Goal: Information Seeking & Learning: Learn about a topic

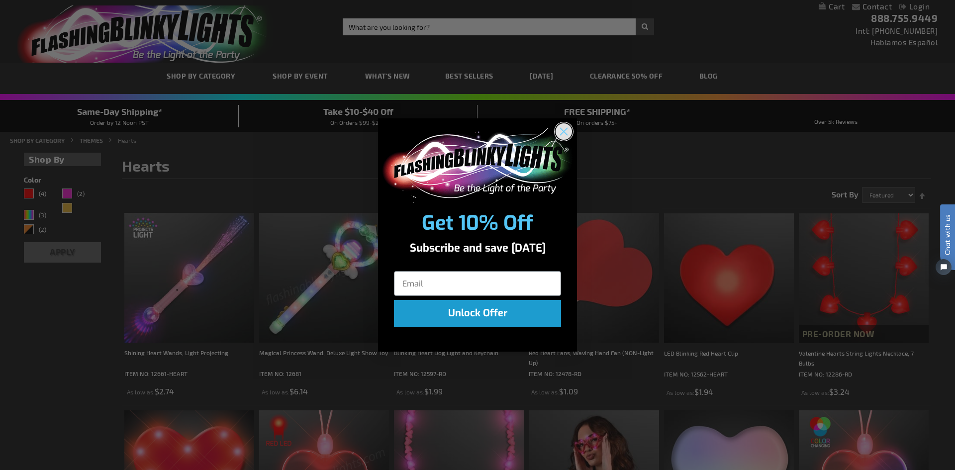
click at [568, 125] on circle "Close dialog" at bounding box center [564, 131] width 16 height 16
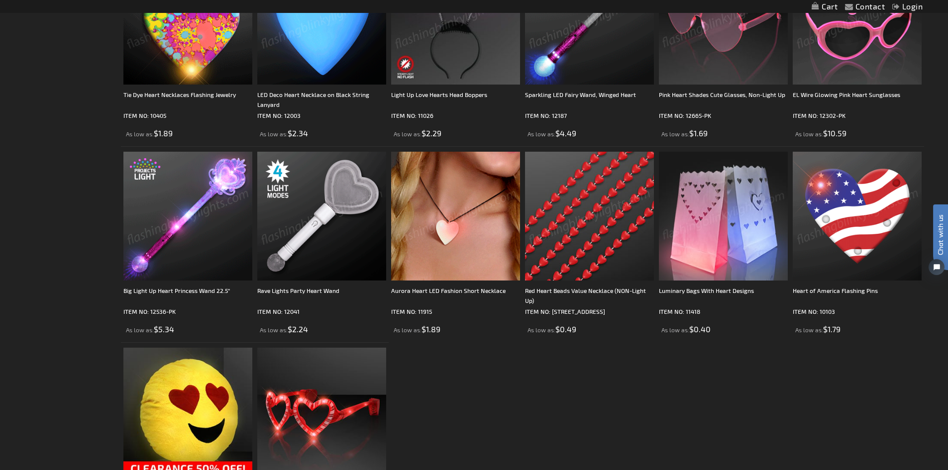
scroll to position [746, 0]
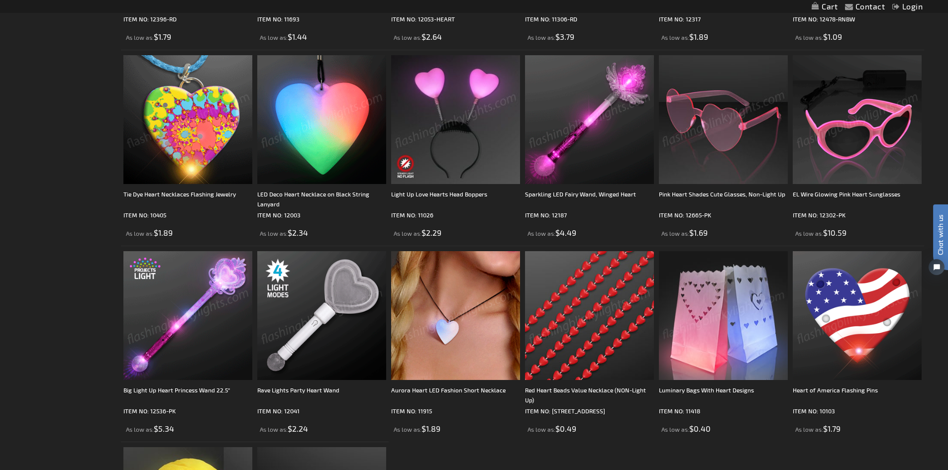
click at [824, 124] on img at bounding box center [856, 119] width 129 height 129
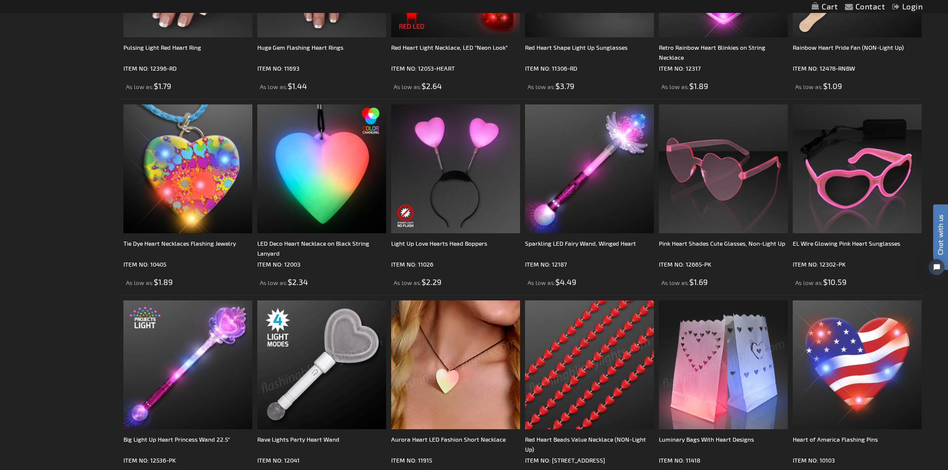
scroll to position [694, 0]
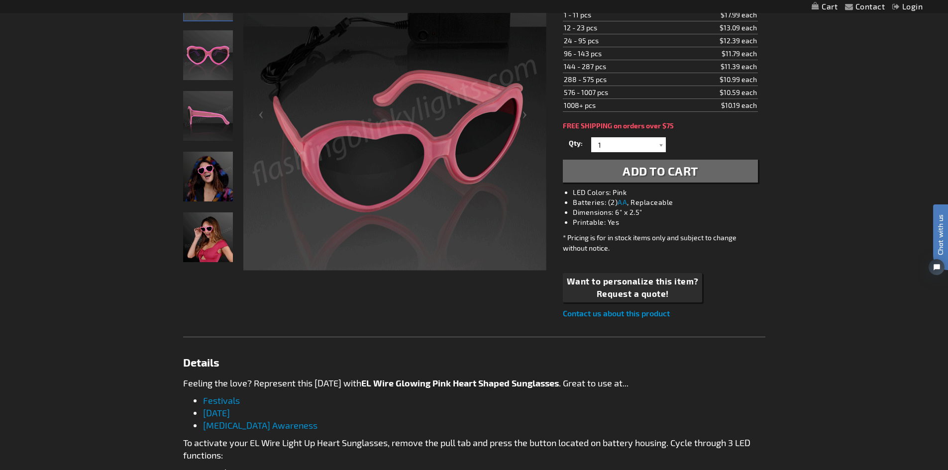
scroll to position [199, 0]
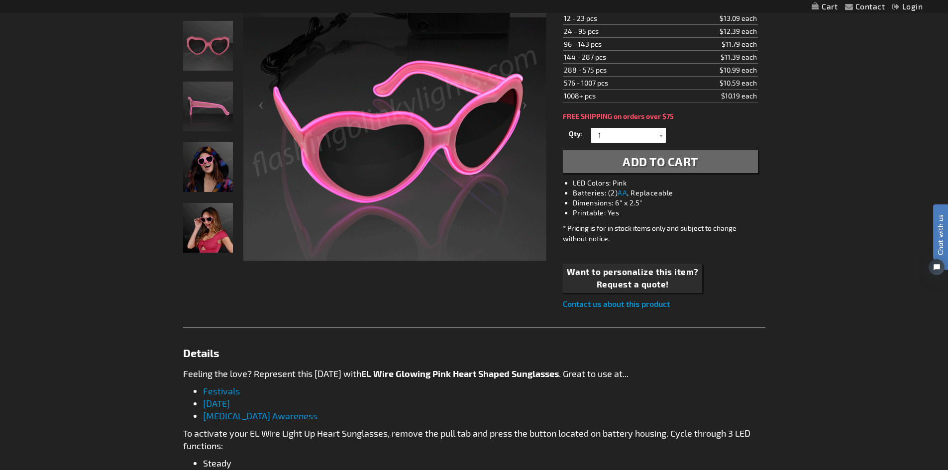
click at [211, 161] on img "Woman wearing Pink Light Up EL Wire Glow Heart Shades" at bounding box center [208, 167] width 50 height 50
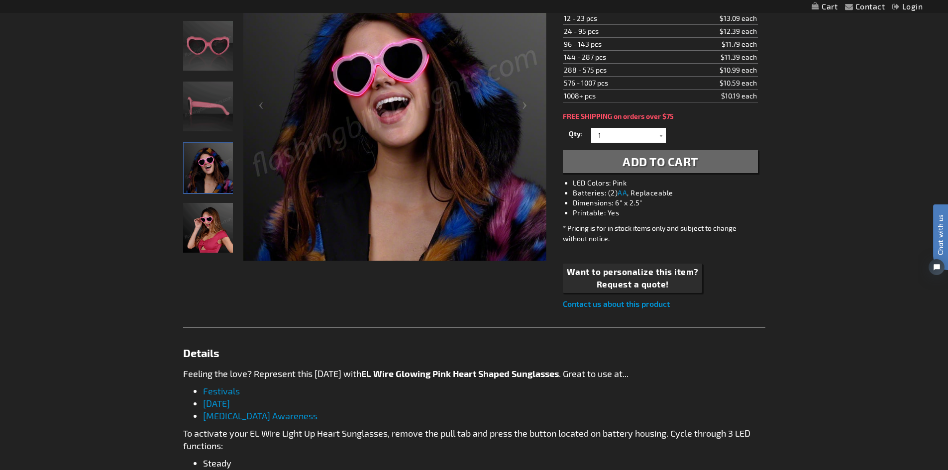
click at [194, 223] on img "Female displaying Pink Light Up EL Wire Glow Heart Shades" at bounding box center [208, 228] width 50 height 50
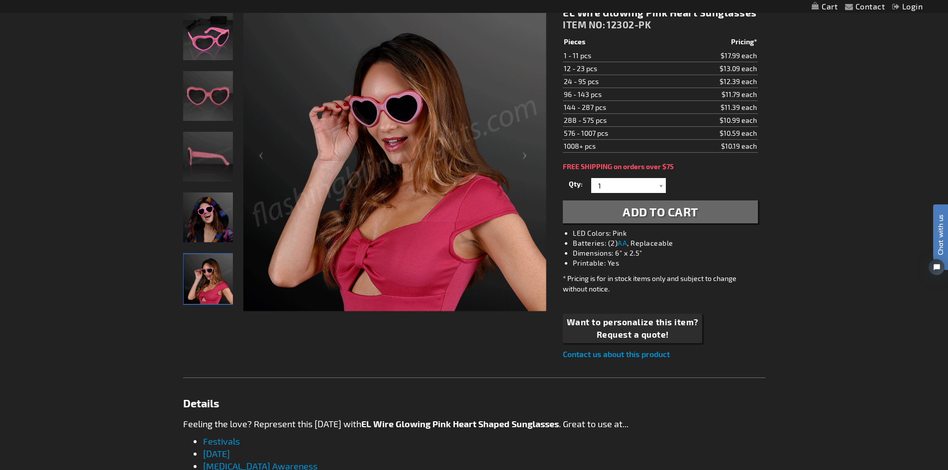
scroll to position [0, 0]
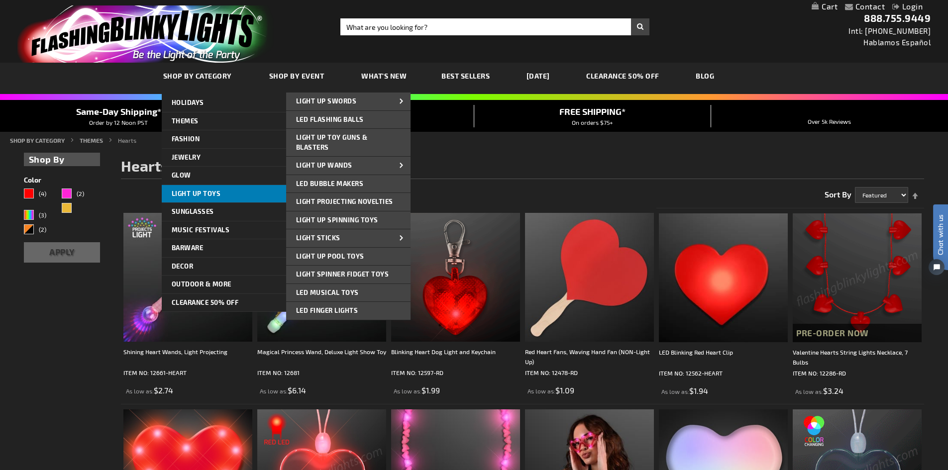
click at [200, 193] on span "Light Up Toys" at bounding box center [196, 194] width 49 height 8
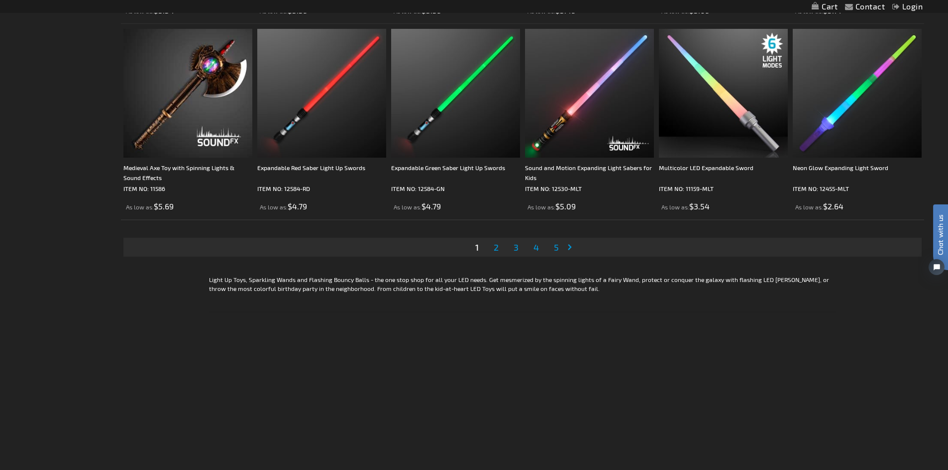
scroll to position [2039, 0]
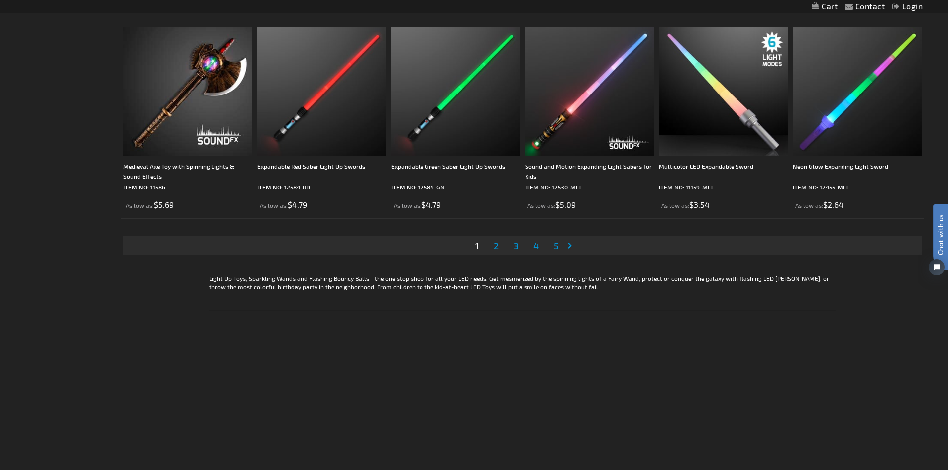
click at [491, 247] on li "Page 2" at bounding box center [495, 245] width 19 height 19
click at [498, 247] on span "2" at bounding box center [495, 245] width 5 height 11
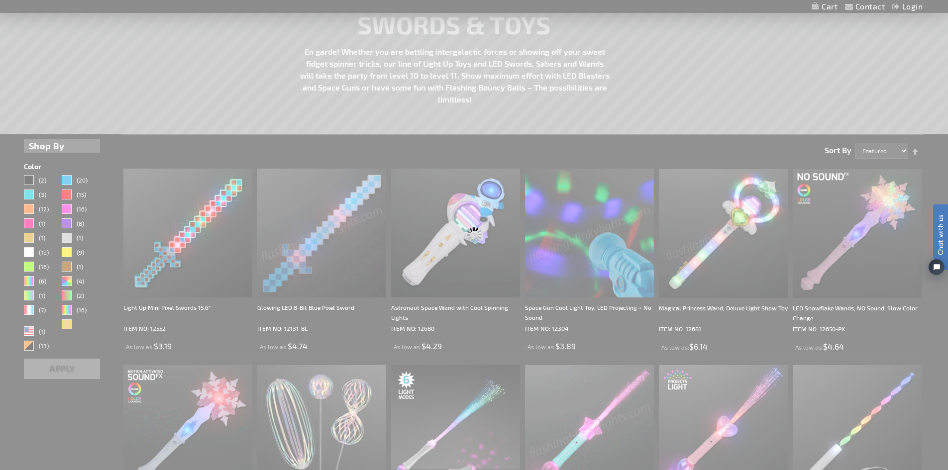
scroll to position [60, 0]
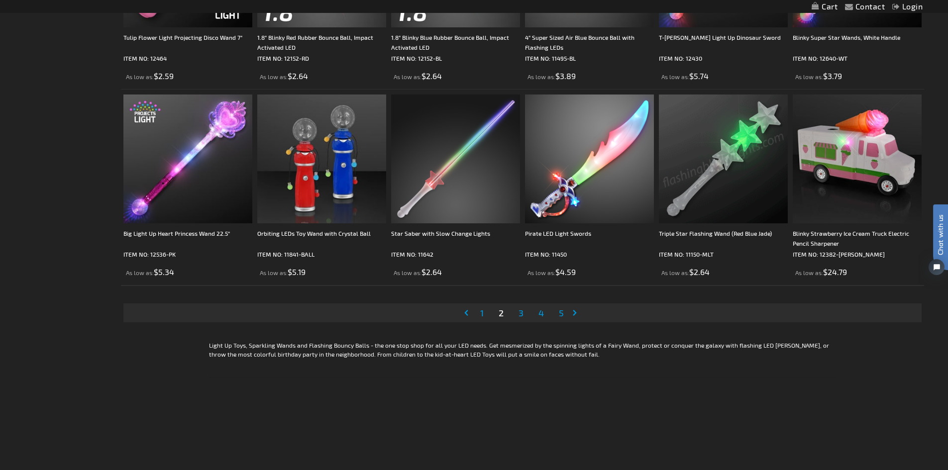
scroll to position [1990, 0]
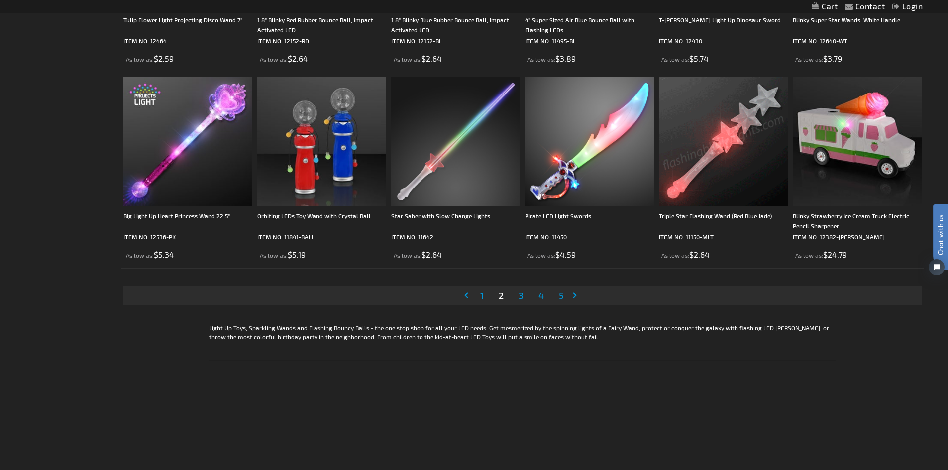
click at [519, 300] on span "3" at bounding box center [520, 295] width 5 height 11
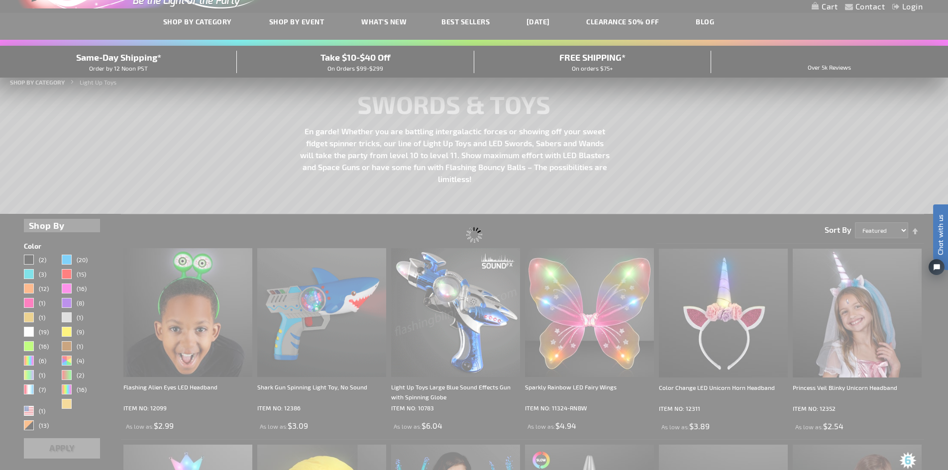
scroll to position [16, 0]
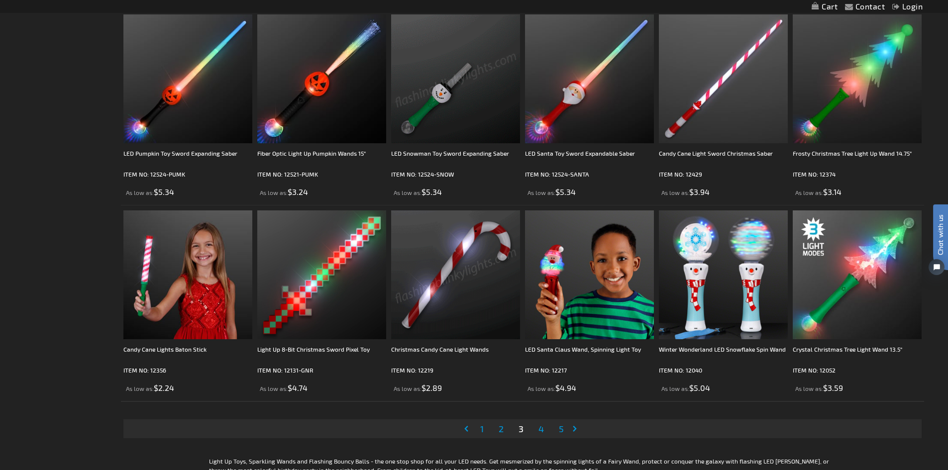
scroll to position [1890, 0]
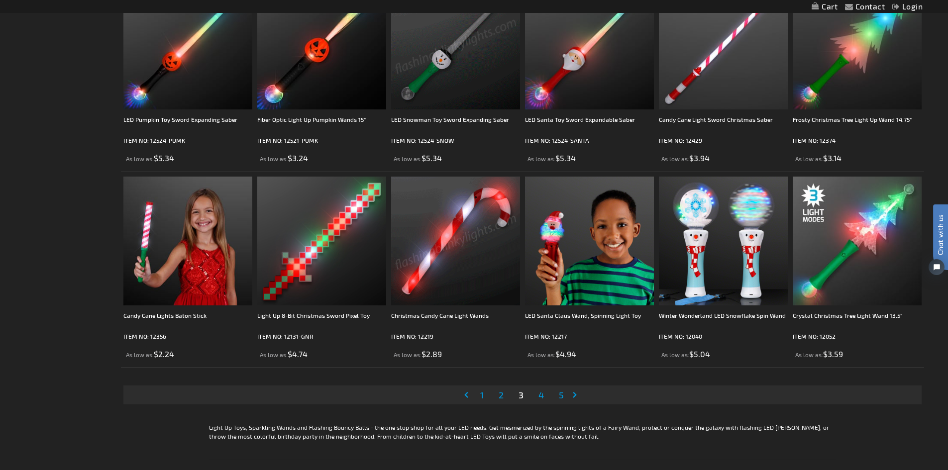
click at [540, 392] on span "4" at bounding box center [540, 394] width 5 height 11
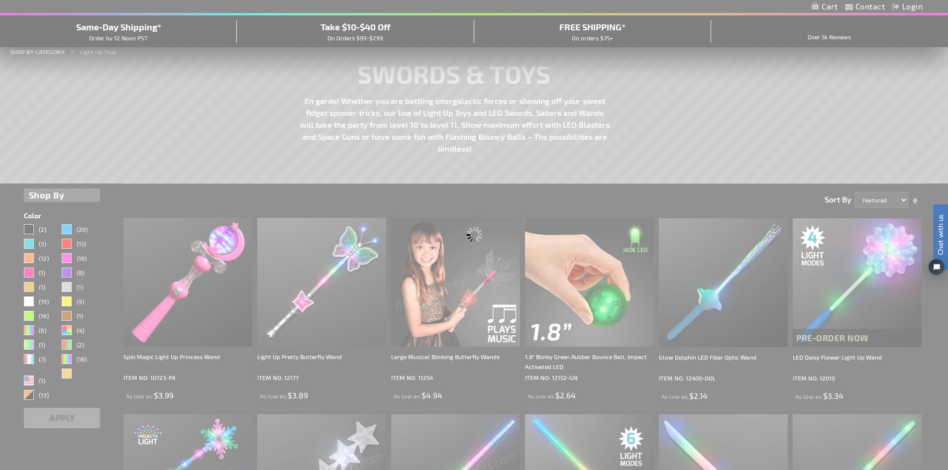
scroll to position [31, 0]
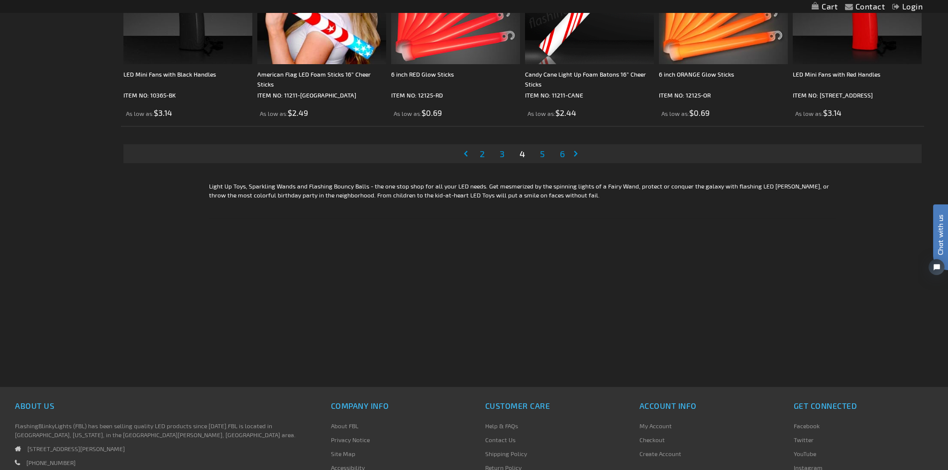
scroll to position [2139, 0]
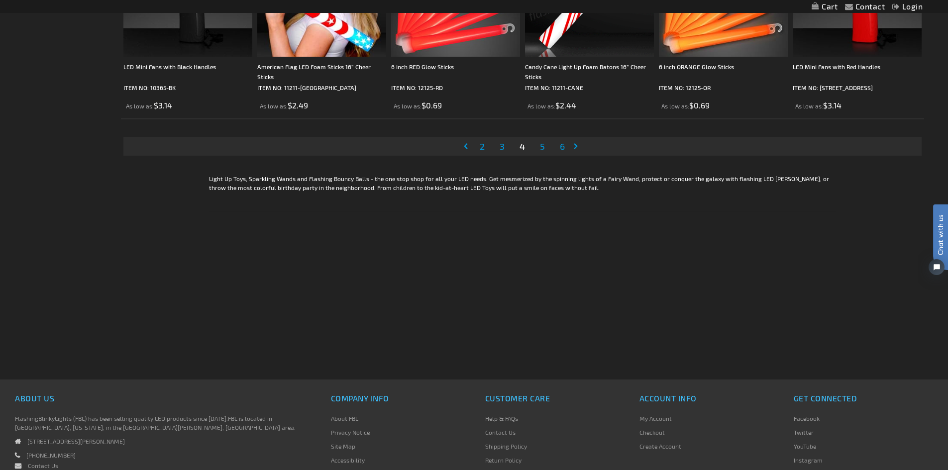
click at [542, 146] on span "5" at bounding box center [542, 146] width 5 height 11
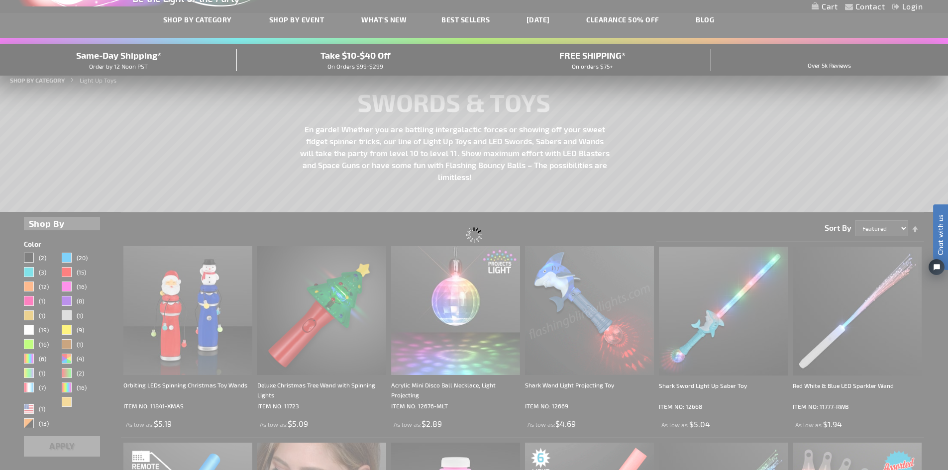
scroll to position [25, 0]
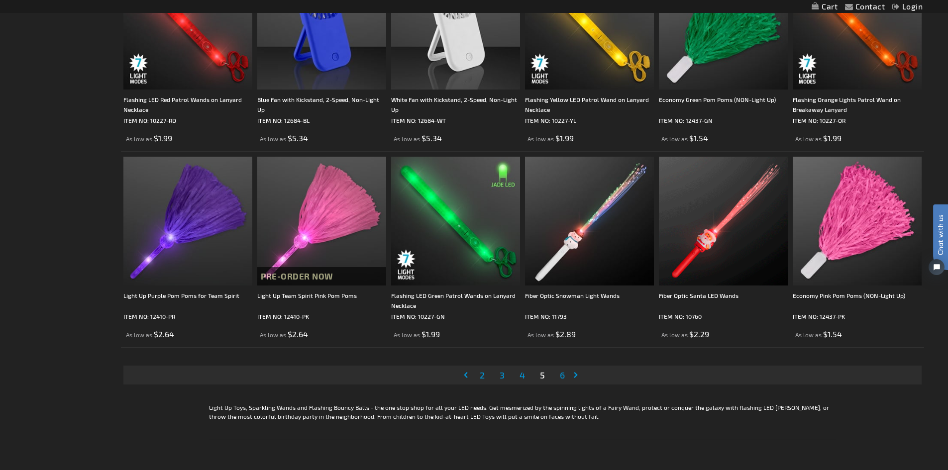
scroll to position [1940, 0]
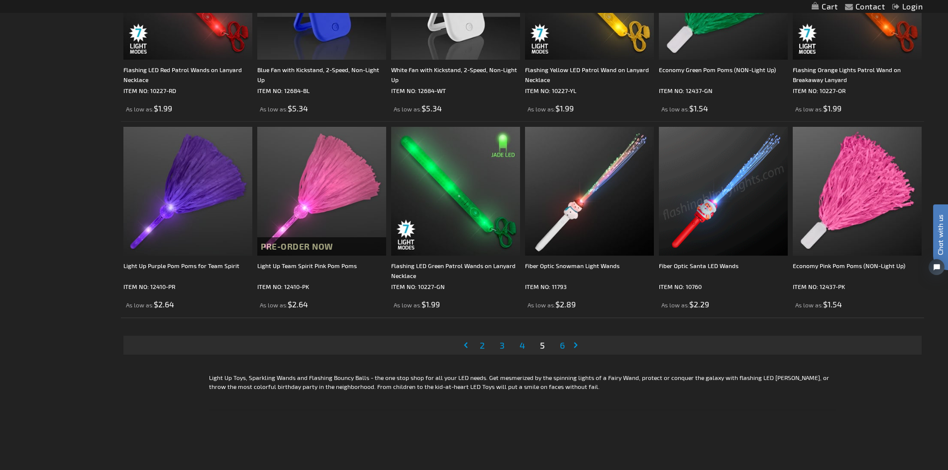
click at [560, 347] on span "6" at bounding box center [562, 345] width 5 height 11
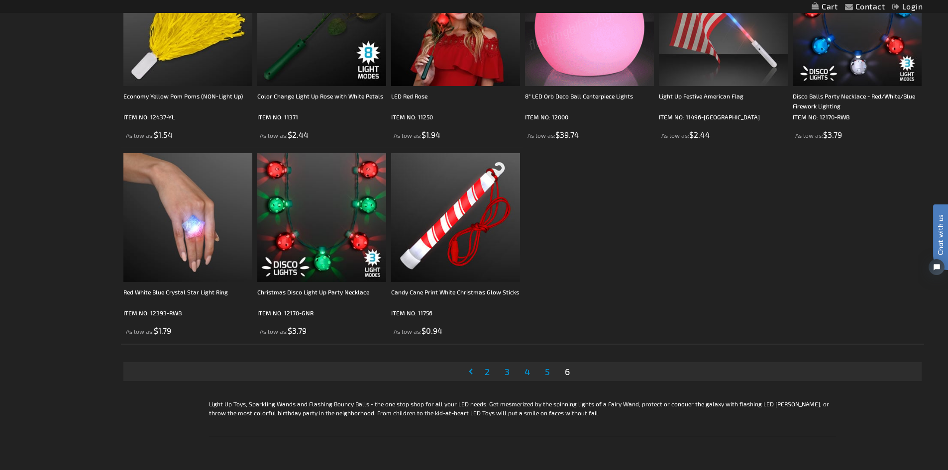
scroll to position [746, 0]
